Goal: Information Seeking & Learning: Learn about a topic

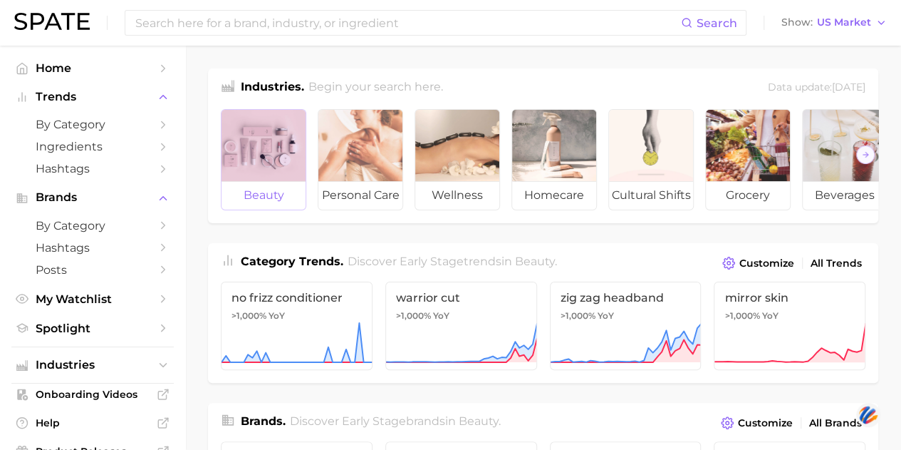
click at [252, 166] on div at bounding box center [264, 145] width 84 height 71
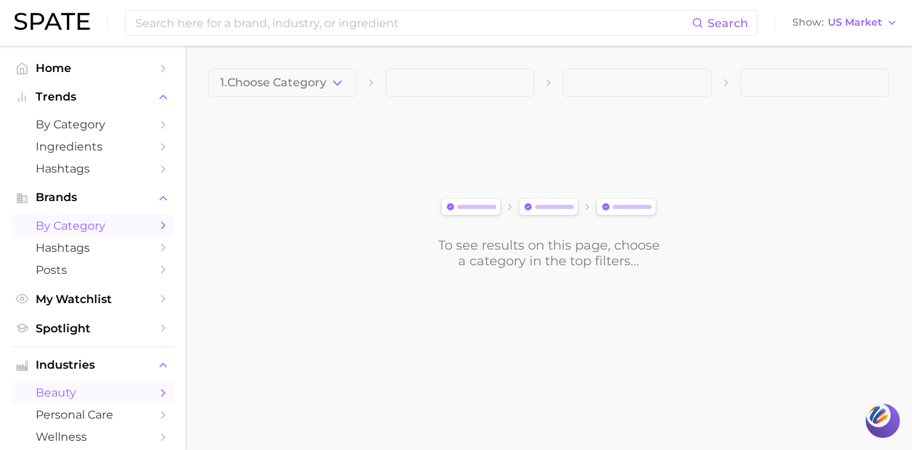
click at [90, 222] on span "by Category" at bounding box center [93, 226] width 114 height 14
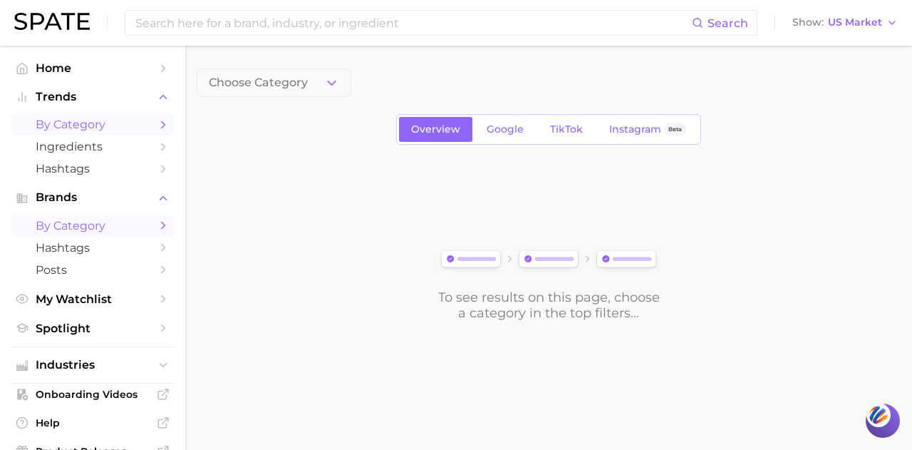
click at [83, 128] on span "by Category" at bounding box center [93, 125] width 114 height 14
drag, startPoint x: 291, startPoint y: 85, endPoint x: 294, endPoint y: 97, distance: 12.6
click at [291, 85] on span "1. Choose Category" at bounding box center [262, 82] width 106 height 13
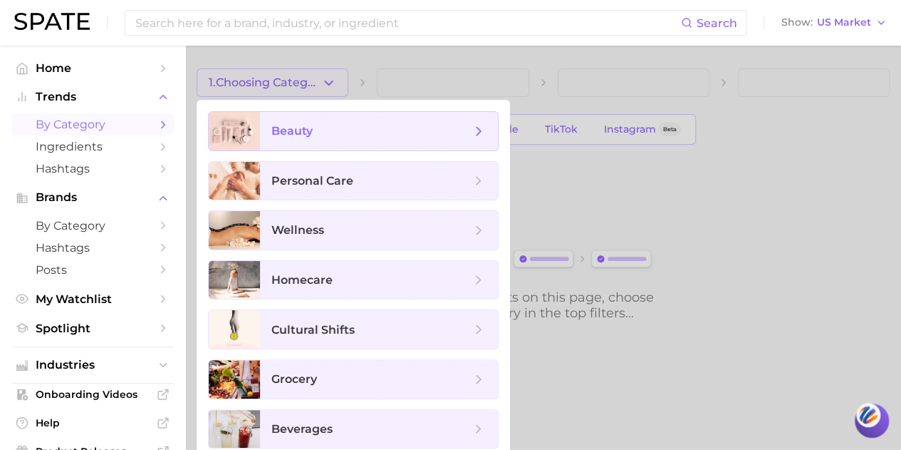
click at [328, 137] on span "beauty" at bounding box center [370, 131] width 199 height 16
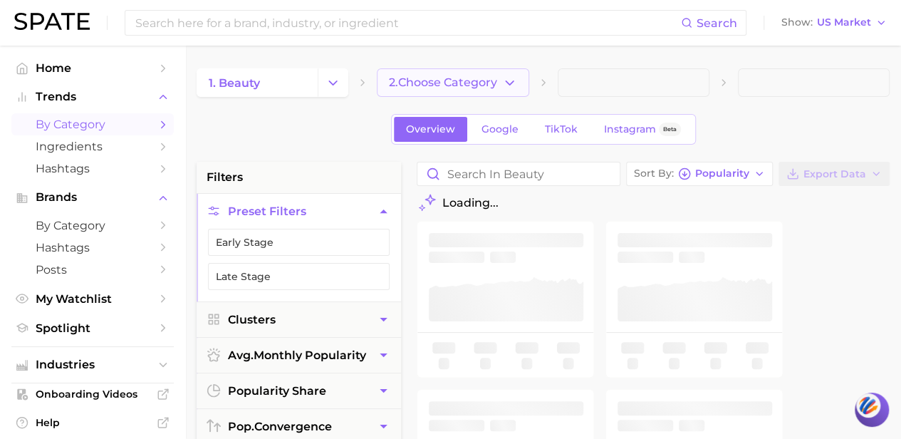
click at [440, 90] on button "2. Choose Category" at bounding box center [453, 82] width 152 height 28
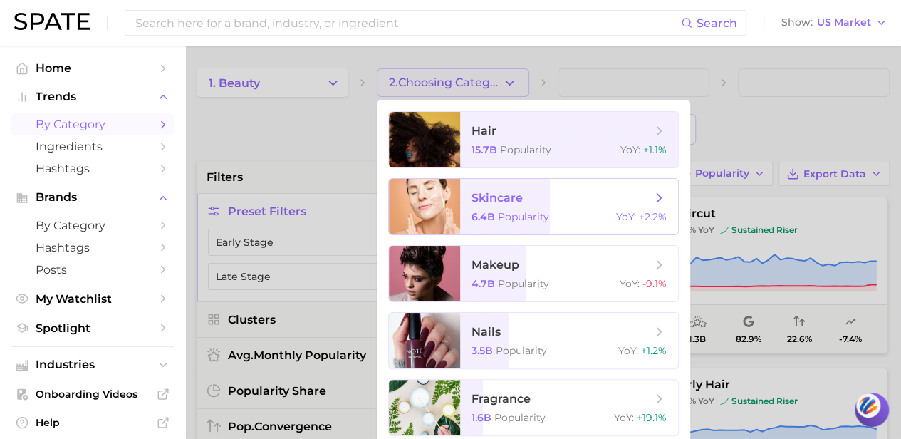
click at [533, 212] on span "Popularity" at bounding box center [523, 216] width 51 height 13
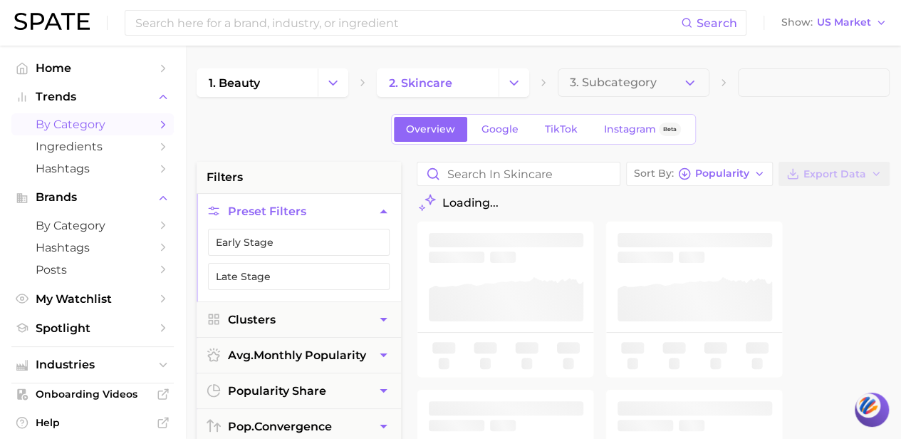
click at [617, 90] on button "3. Subcategory" at bounding box center [634, 82] width 152 height 28
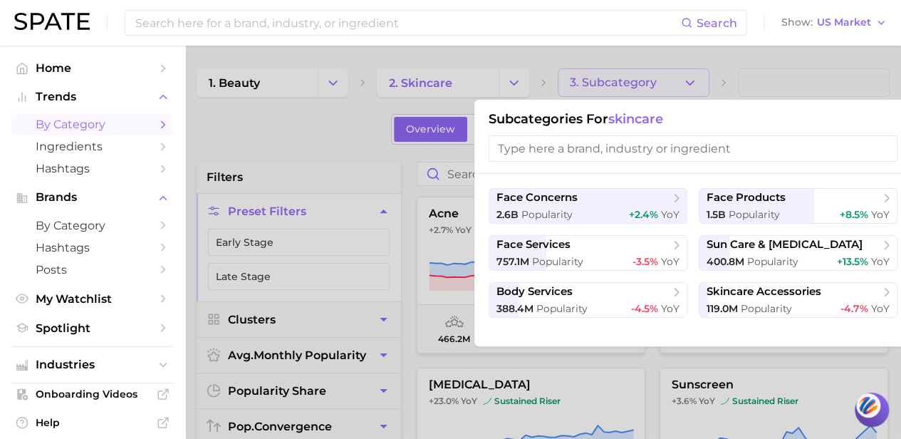
click at [581, 152] on input "search" at bounding box center [693, 148] width 409 height 26
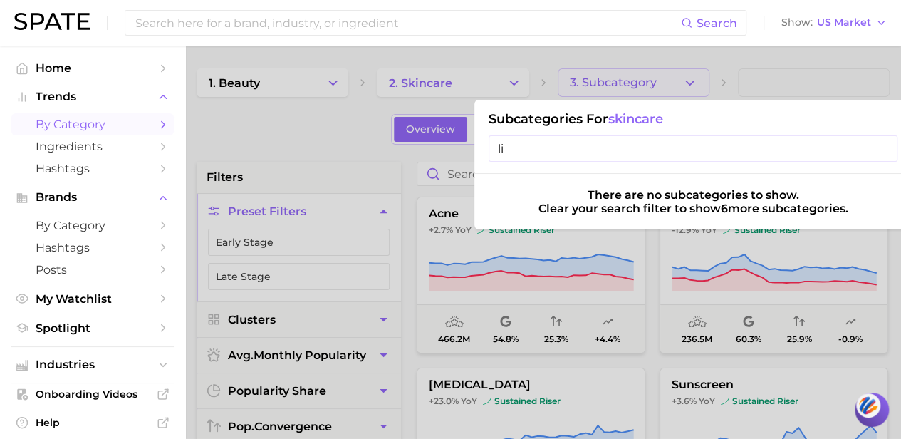
type input "l"
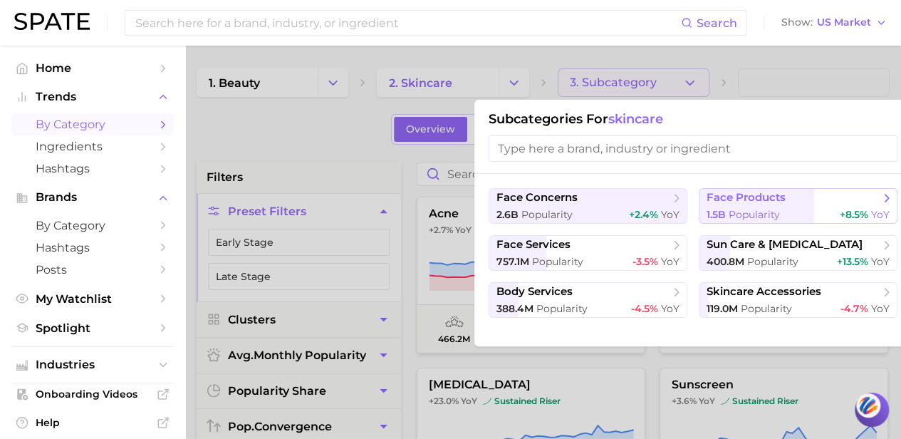
click at [717, 198] on span "face products" at bounding box center [746, 198] width 79 height 14
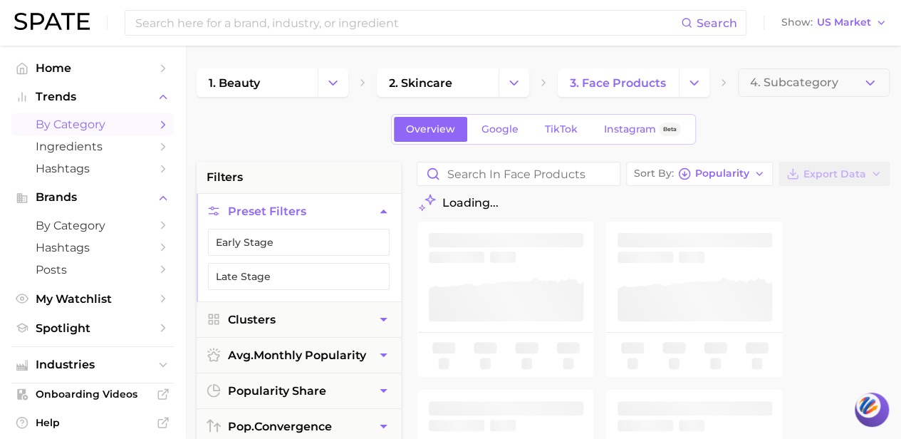
click at [767, 80] on span "4. Subcategory" at bounding box center [794, 82] width 88 height 13
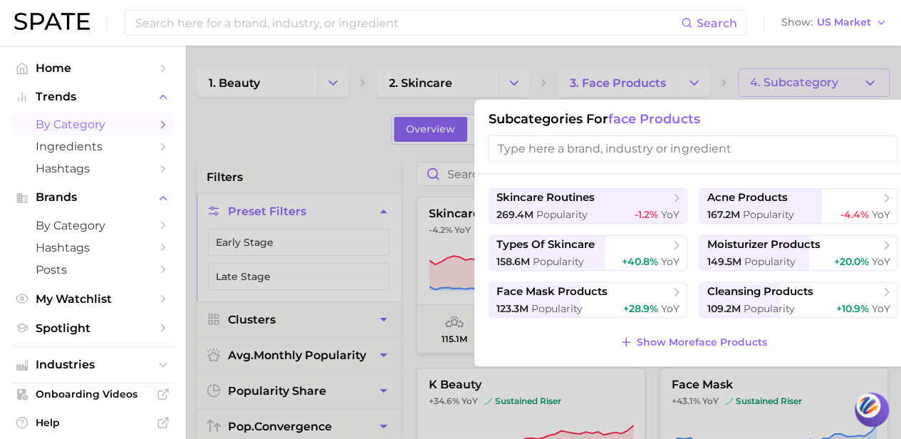
click at [631, 135] on input "search" at bounding box center [693, 148] width 409 height 26
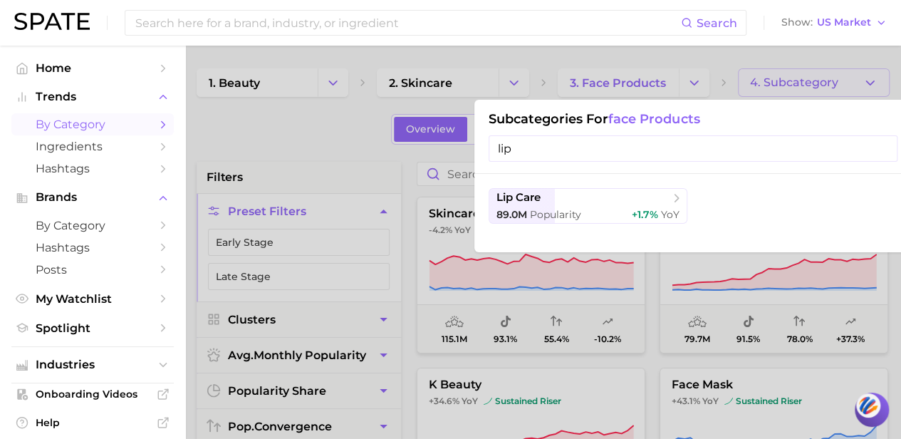
type input "lip"
click at [601, 180] on div "lip care 89.0m Popularity +1.7% YoY" at bounding box center [692, 213] width 437 height 78
click at [600, 196] on span "lip care" at bounding box center [583, 198] width 173 height 14
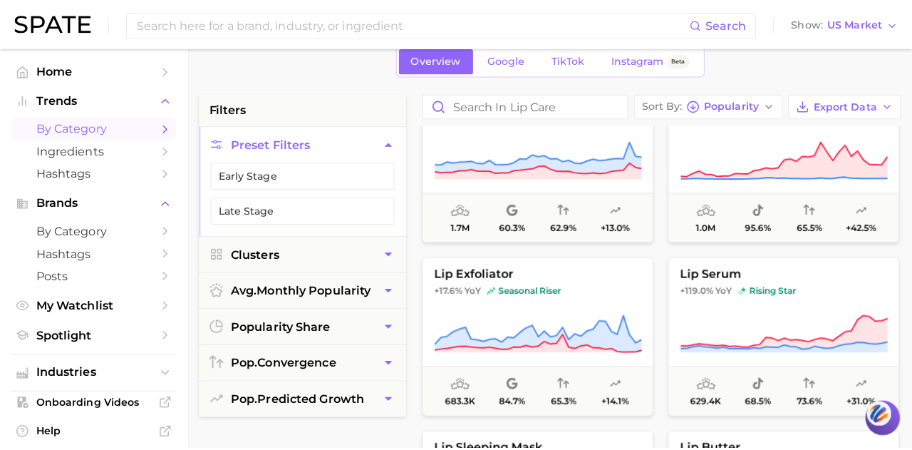
scroll to position [641, 0]
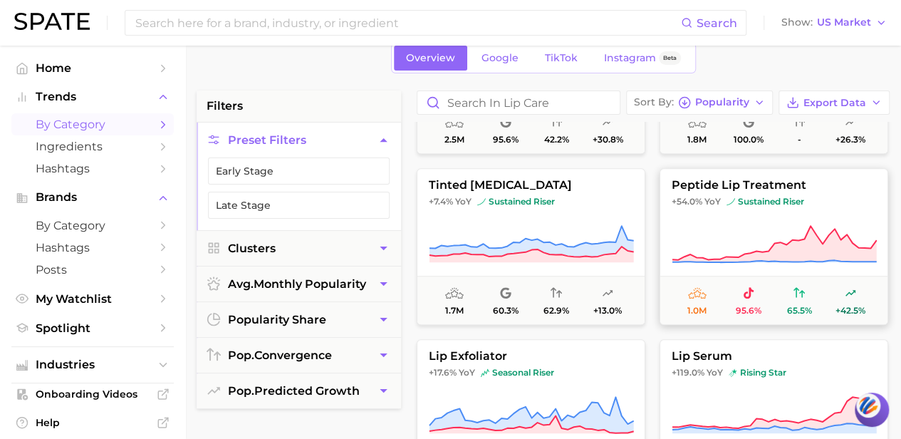
click at [688, 212] on button "peptide lip treatment +54.0% YoY sustained riser 1.0m 95.6% 65.5% +42.5%" at bounding box center [774, 246] width 229 height 157
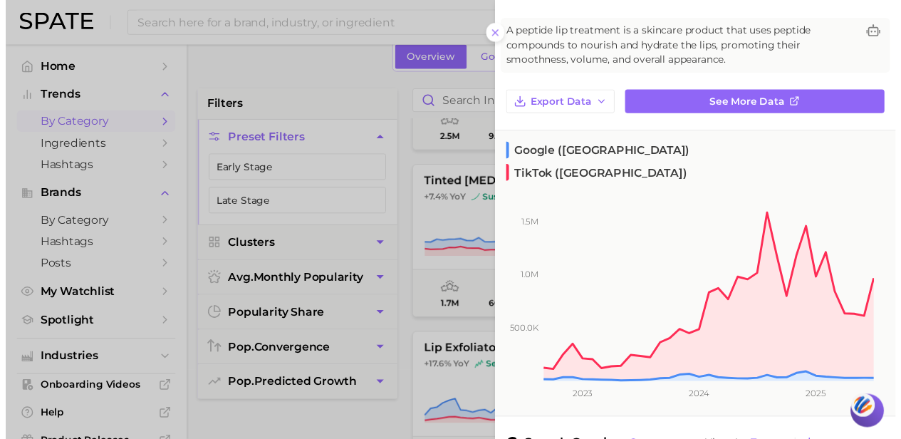
scroll to position [71, 0]
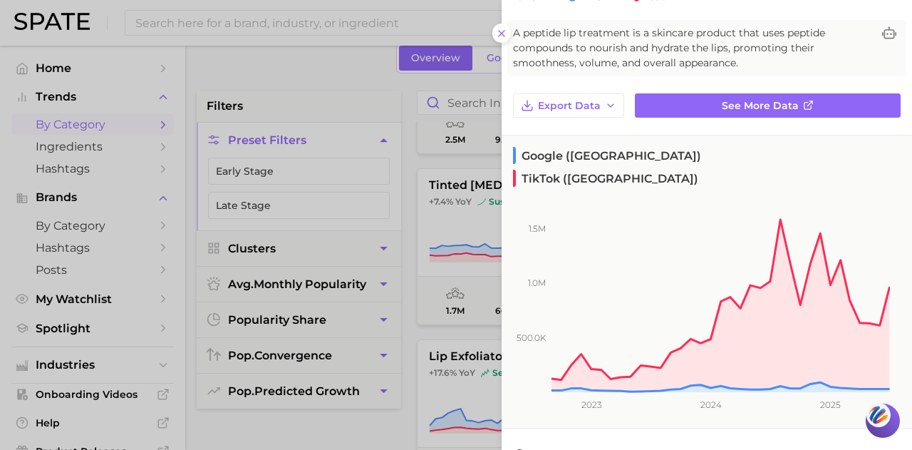
click at [286, 48] on div at bounding box center [456, 225] width 912 height 450
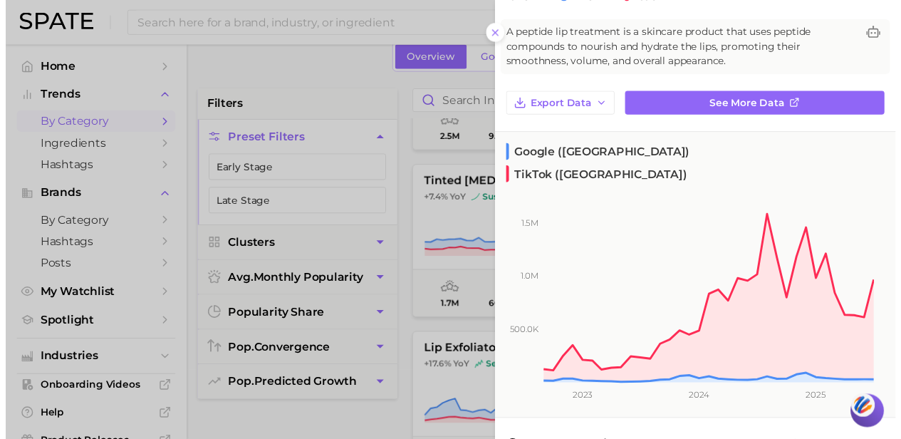
scroll to position [0, 0]
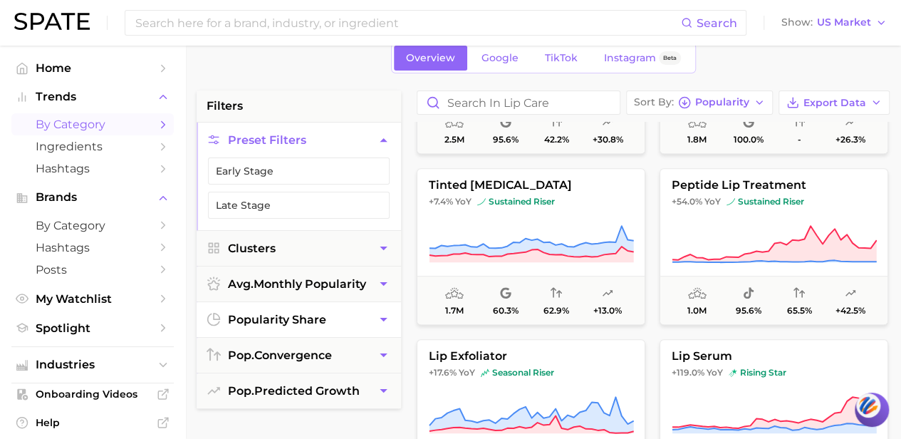
click at [323, 305] on button "popularity share" at bounding box center [299, 319] width 204 height 35
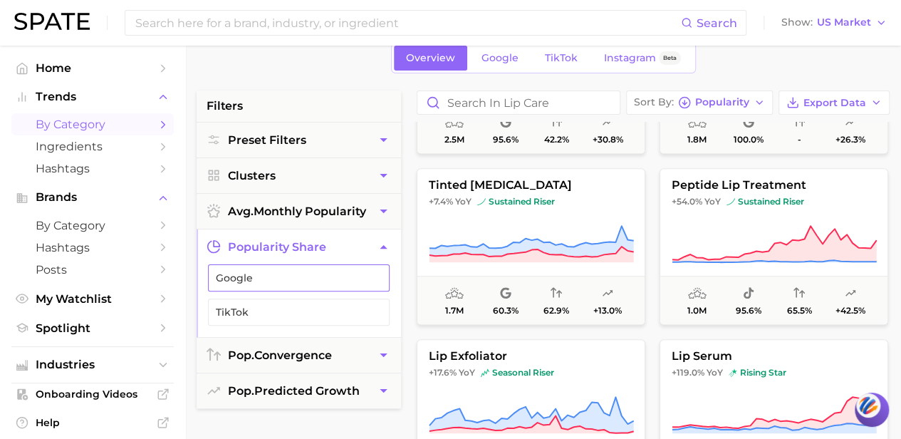
click at [324, 268] on button "Google" at bounding box center [299, 277] width 182 height 27
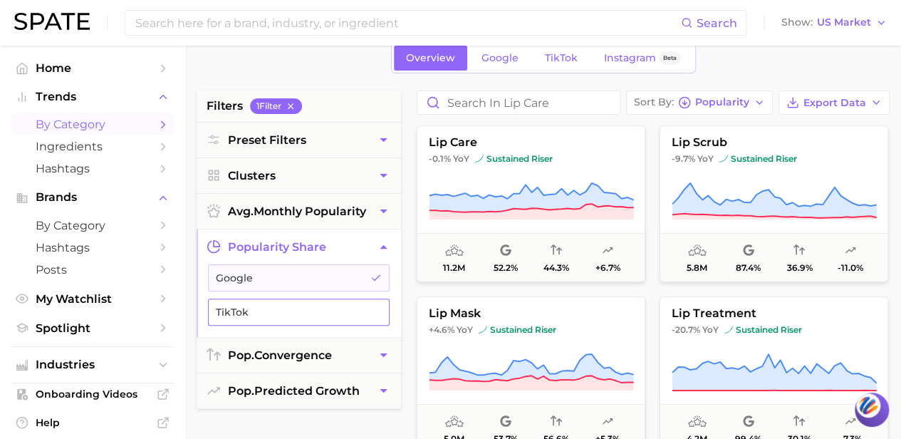
click at [329, 306] on span "TikTok" at bounding box center [287, 311] width 143 height 11
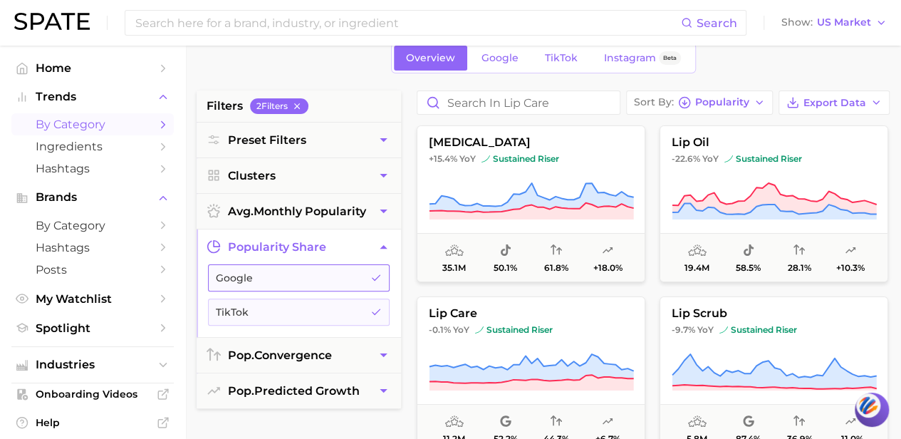
click at [329, 274] on span "Google" at bounding box center [287, 277] width 143 height 11
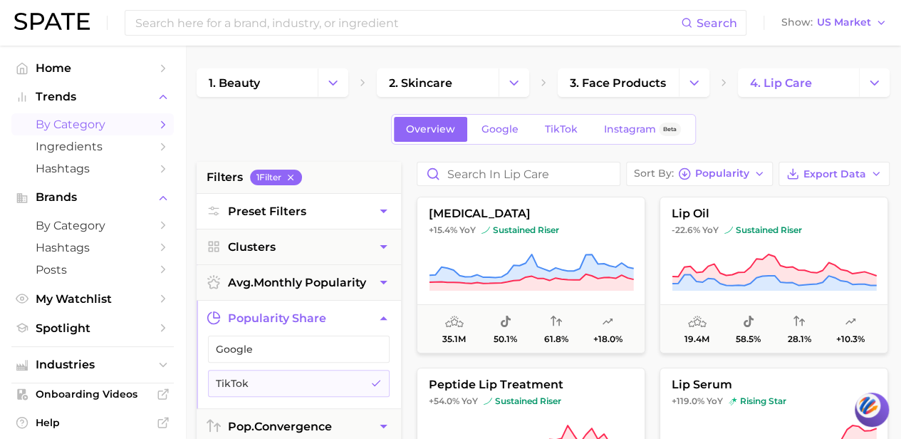
click at [344, 222] on button "Preset Filters" at bounding box center [299, 211] width 204 height 35
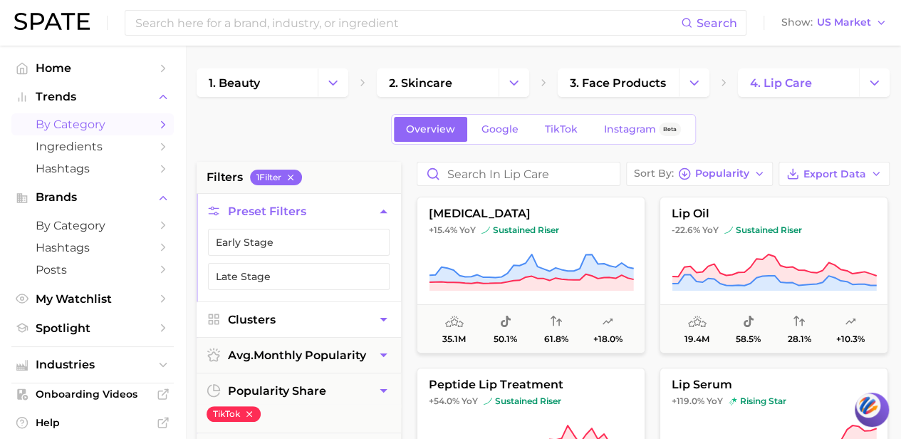
click at [320, 319] on button "Clusters" at bounding box center [299, 319] width 204 height 35
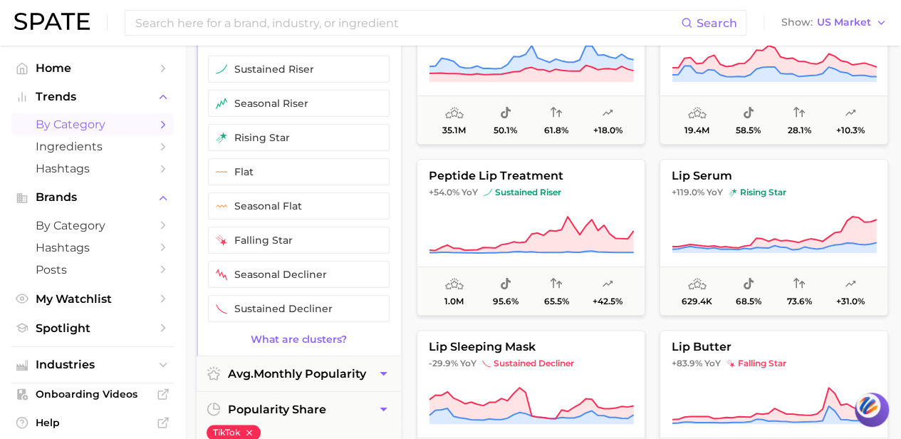
scroll to position [214, 0]
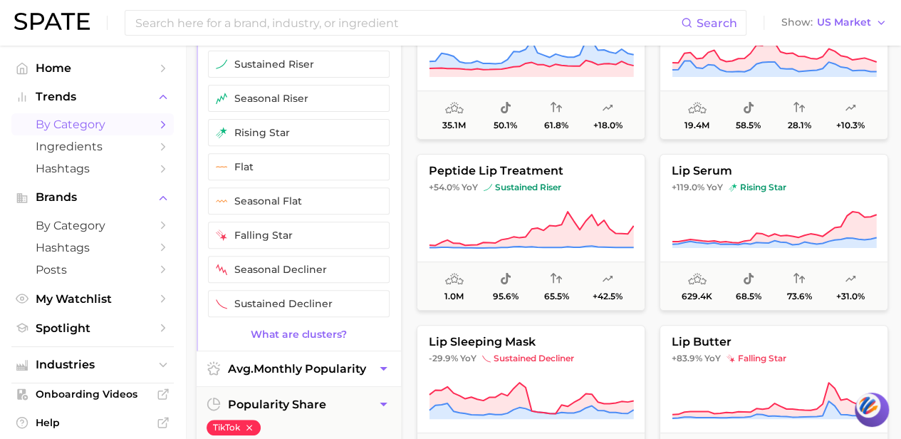
click at [332, 364] on span "avg. monthly popularity" at bounding box center [297, 369] width 138 height 14
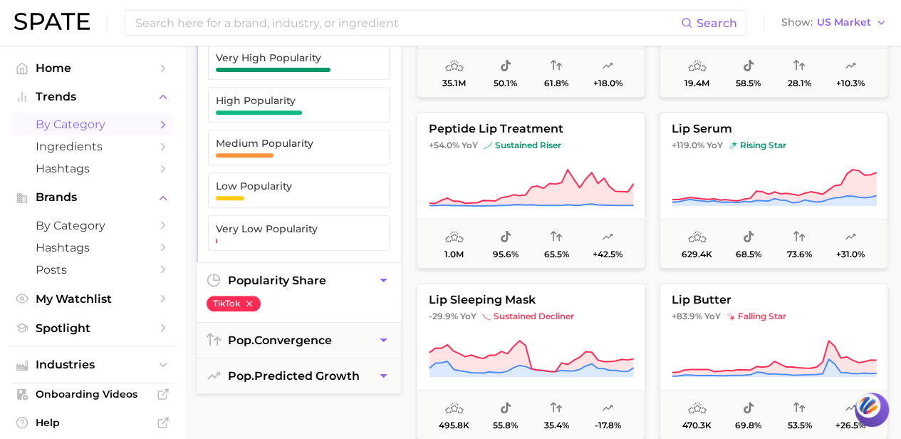
scroll to position [285, 0]
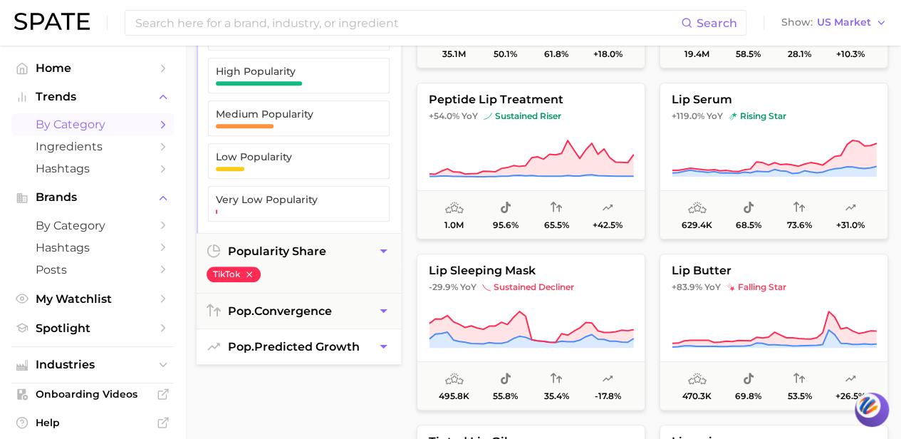
click at [325, 331] on button "pop. predicted growth" at bounding box center [299, 346] width 204 height 35
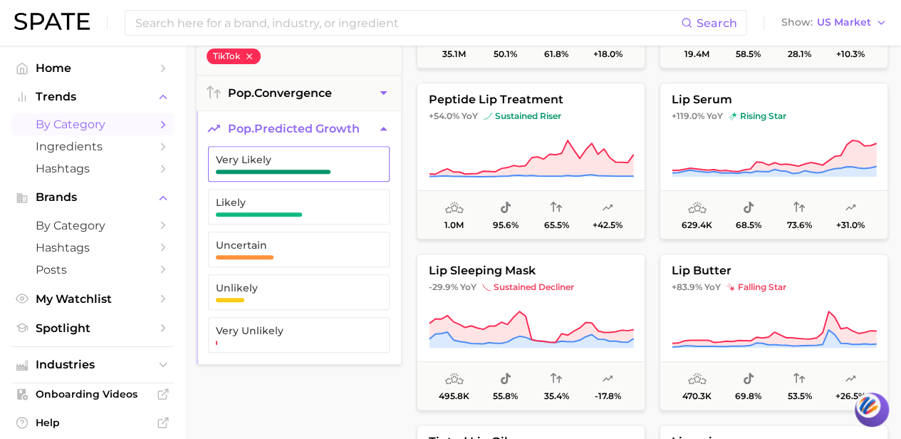
click at [316, 172] on button "Very Likely" at bounding box center [299, 164] width 182 height 36
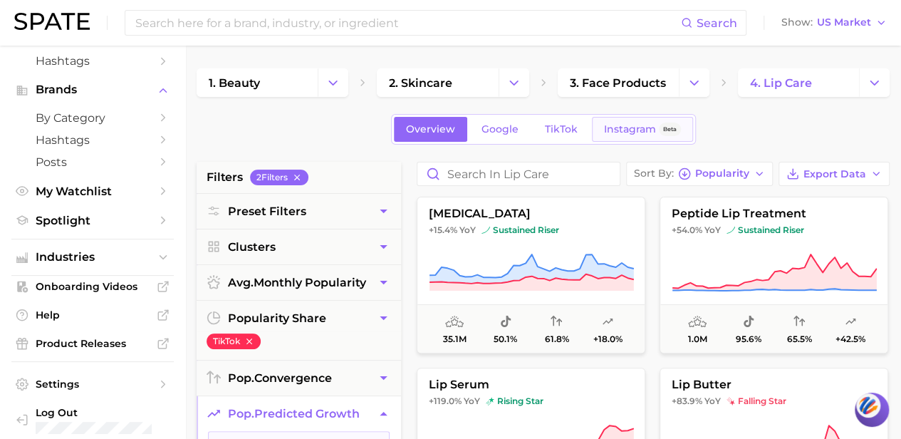
click at [619, 130] on span "Instagram" at bounding box center [630, 129] width 52 height 12
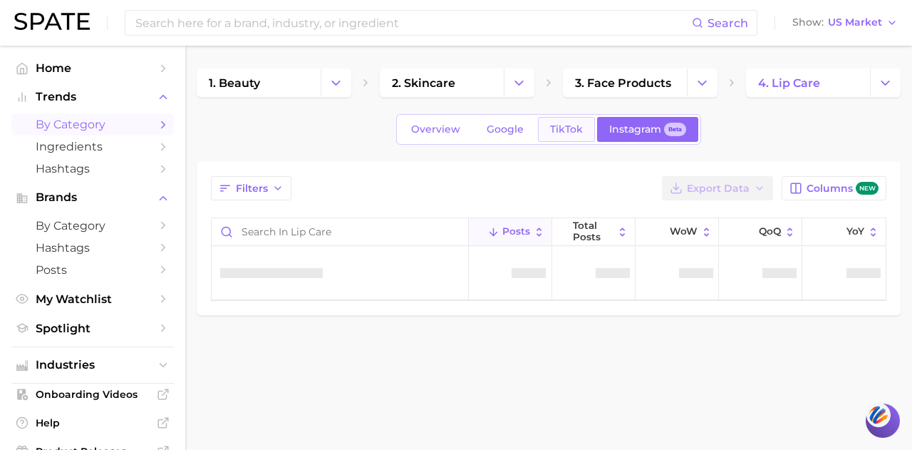
click at [540, 130] on link "TikTok" at bounding box center [566, 129] width 57 height 25
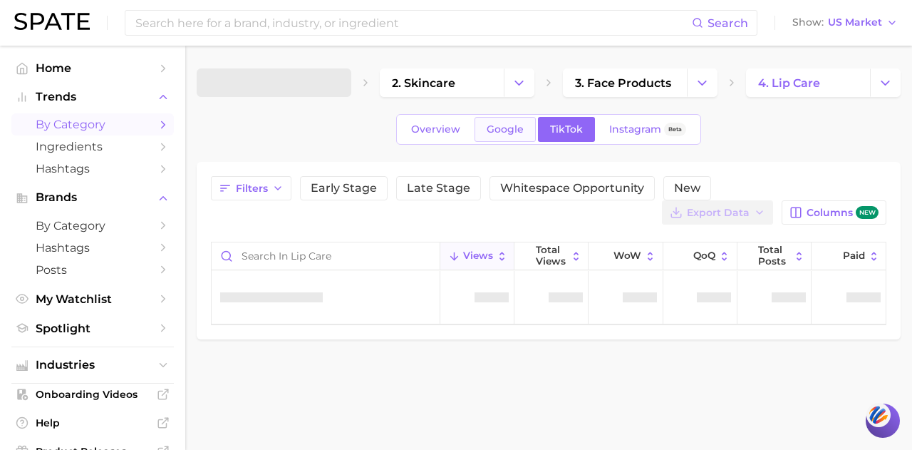
click at [514, 128] on span "Google" at bounding box center [505, 129] width 37 height 12
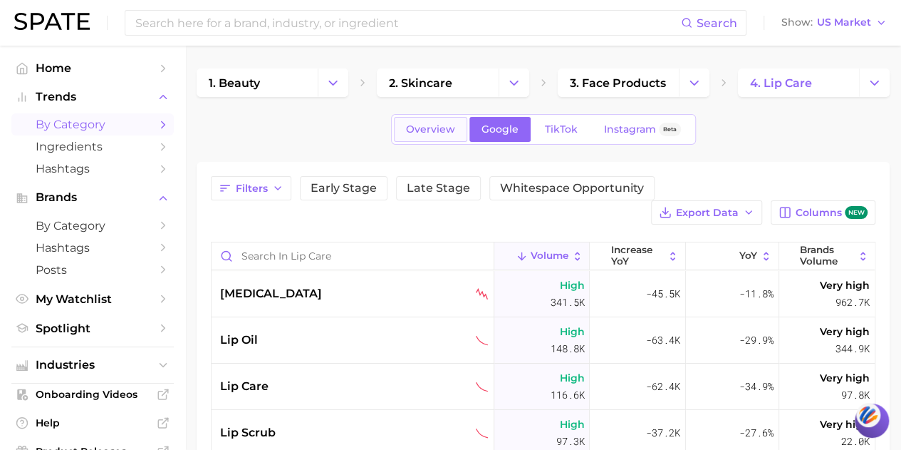
click at [430, 131] on span "Overview" at bounding box center [430, 129] width 49 height 12
